Goal: Task Accomplishment & Management: Manage account settings

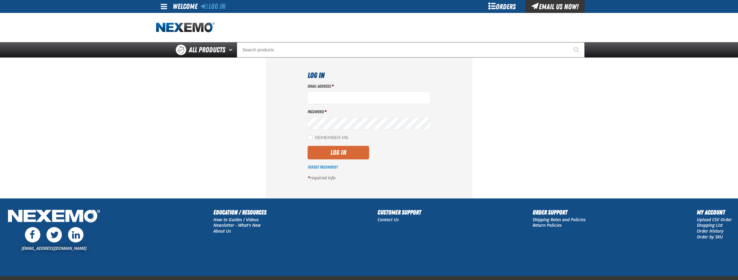
type input "[EMAIL_ADDRESS][DOMAIN_NAME]"
click at [345, 154] on button "Log In" at bounding box center [339, 153] width 62 height 14
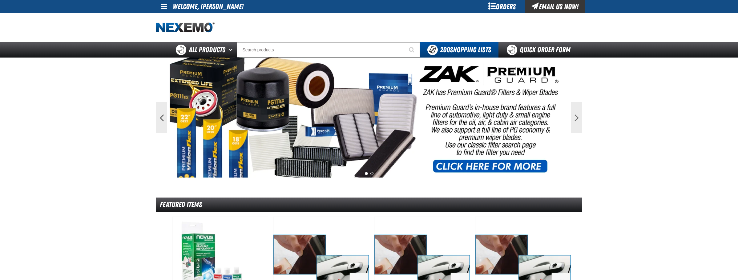
click at [418, 29] on div at bounding box center [369, 27] width 426 height 29
click at [427, 38] on div at bounding box center [369, 27] width 426 height 29
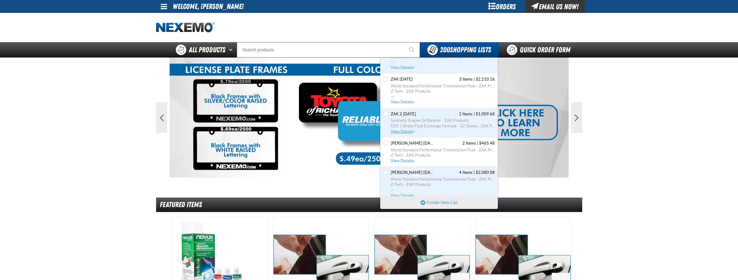
scroll to position [89, 0]
